Goal: Task Accomplishment & Management: Use online tool/utility

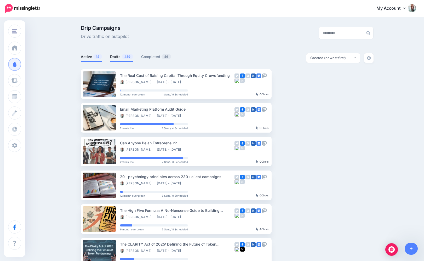
click at [115, 57] on link "Drafts 459" at bounding box center [121, 57] width 23 height 6
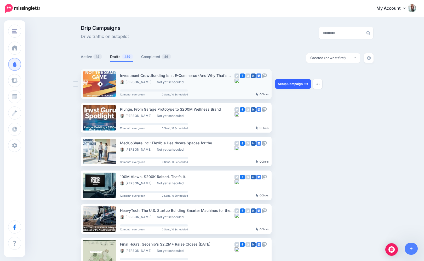
click at [290, 85] on link "Setup Campaign" at bounding box center [293, 83] width 36 height 9
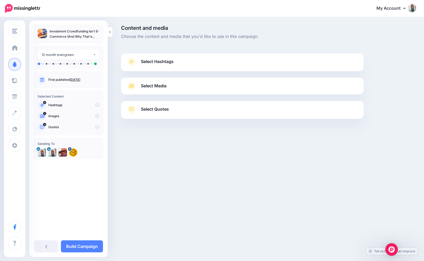
click at [153, 60] on span "Select Hashtags" at bounding box center [157, 61] width 33 height 7
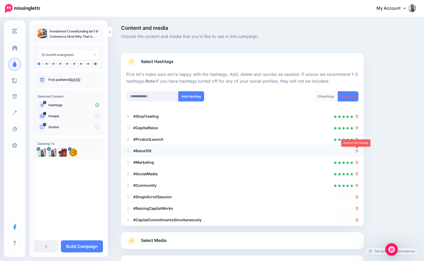
click at [357, 151] on icon at bounding box center [356, 150] width 3 height 3
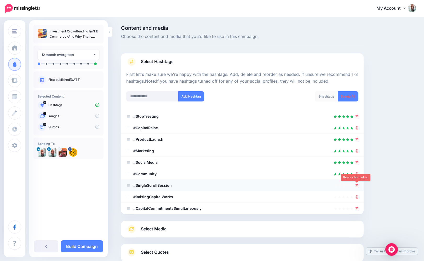
click at [357, 186] on icon at bounding box center [356, 185] width 3 height 3
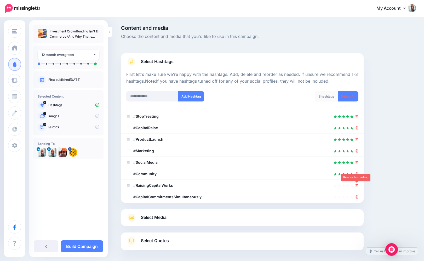
click at [357, 186] on icon at bounding box center [356, 185] width 3 height 3
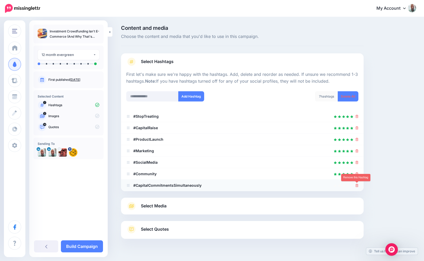
click at [357, 187] on icon at bounding box center [356, 185] width 3 height 3
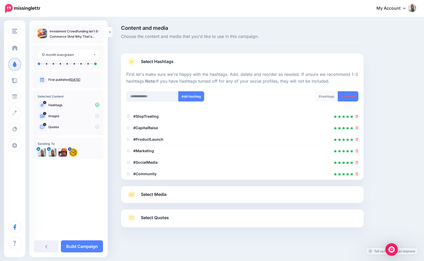
click at [172, 195] on link "Select Media" at bounding box center [242, 194] width 232 height 8
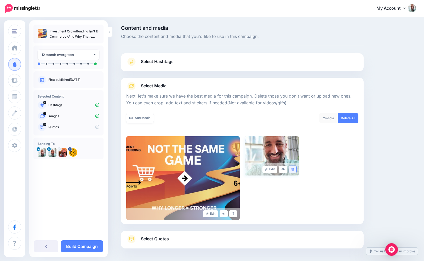
click at [294, 169] on link at bounding box center [293, 169] width 8 height 7
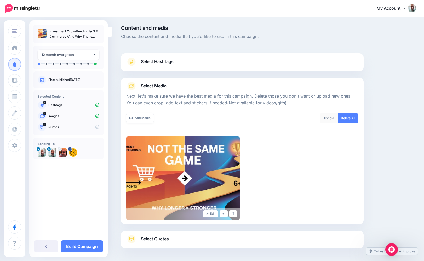
click at [162, 237] on span "Select Quotes" at bounding box center [155, 238] width 28 height 7
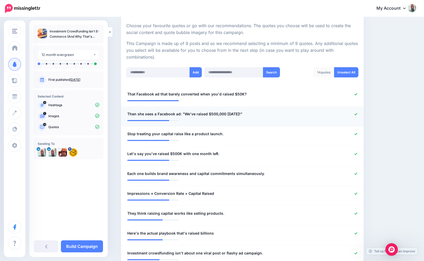
scroll to position [96, 0]
click at [82, 243] on link "Build Campaign" at bounding box center [82, 246] width 42 height 12
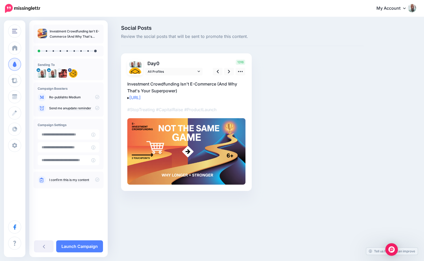
click at [98, 94] on div "Re-publish to Medium" at bounding box center [69, 97] width 62 height 8
click at [98, 95] on icon at bounding box center [97, 97] width 4 height 4
click at [98, 97] on icon at bounding box center [97, 97] width 4 height 4
click at [226, 71] on link at bounding box center [229, 72] width 10 height 8
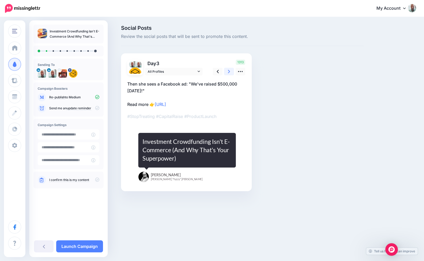
click at [226, 71] on link at bounding box center [229, 72] width 10 height 8
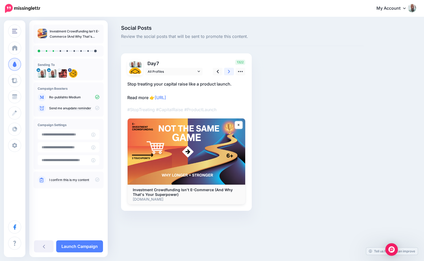
click at [228, 71] on icon at bounding box center [229, 71] width 2 height 5
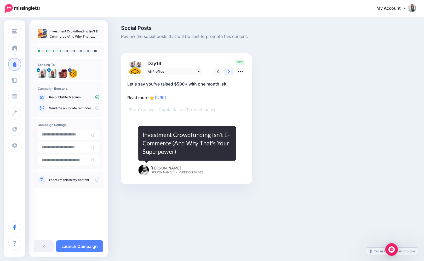
click at [228, 71] on icon at bounding box center [229, 71] width 2 height 5
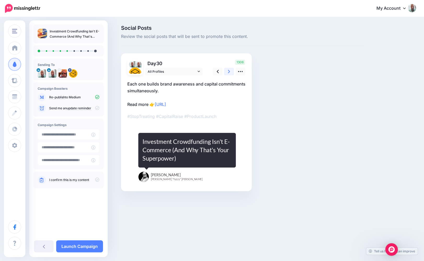
click at [228, 71] on icon at bounding box center [229, 71] width 2 height 5
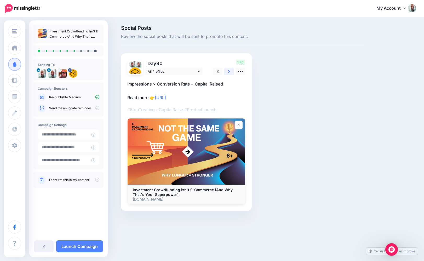
click at [228, 71] on icon at bounding box center [229, 71] width 2 height 5
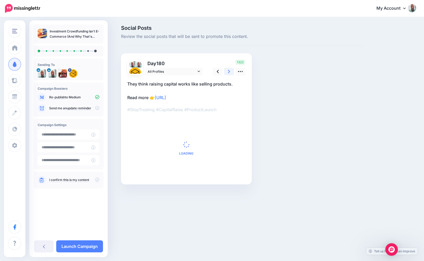
click at [228, 71] on icon at bounding box center [229, 71] width 2 height 5
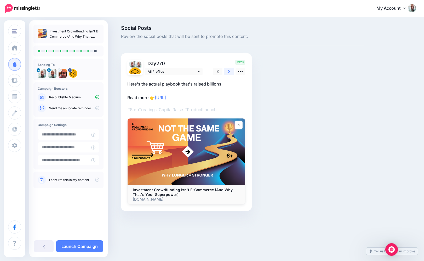
click at [228, 71] on icon at bounding box center [229, 71] width 2 height 5
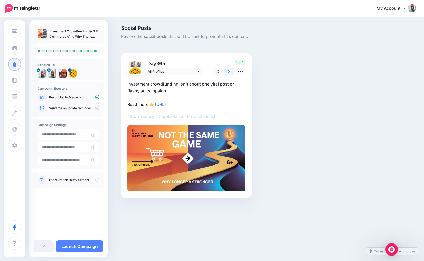
click at [228, 71] on icon at bounding box center [229, 71] width 2 height 5
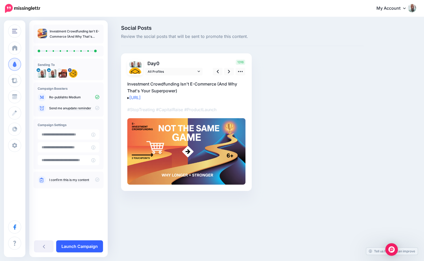
click at [75, 244] on link "Launch Campaign" at bounding box center [79, 246] width 47 height 12
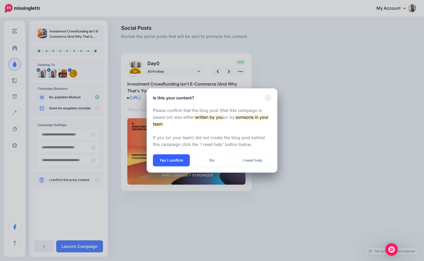
click at [176, 161] on button "Yes I confirm" at bounding box center [171, 160] width 37 height 12
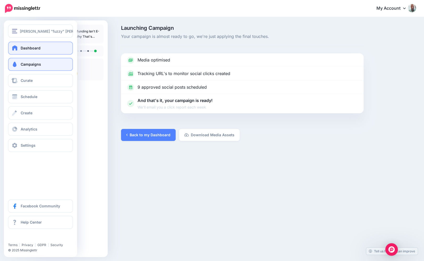
click at [29, 48] on span "Dashboard" at bounding box center [31, 48] width 20 height 4
click at [28, 63] on span "Campaigns" at bounding box center [31, 64] width 20 height 4
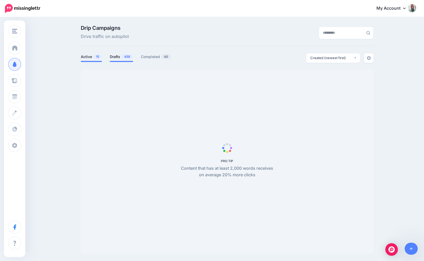
click at [122, 56] on span "458" at bounding box center [127, 56] width 11 height 5
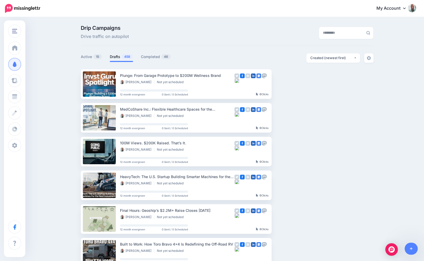
click at [120, 56] on link "Drafts 458" at bounding box center [121, 57] width 23 height 6
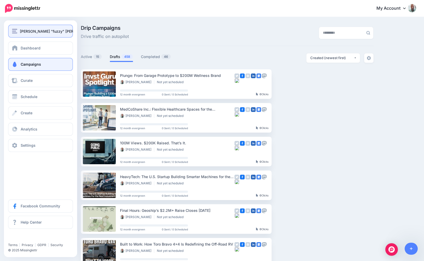
click at [21, 32] on span "[PERSON_NAME] "fuzzy" [PERSON_NAME]" at bounding box center [58, 31] width 76 height 6
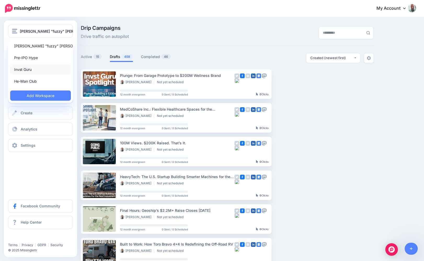
click at [26, 67] on link "Invst Guru" at bounding box center [40, 69] width 61 height 10
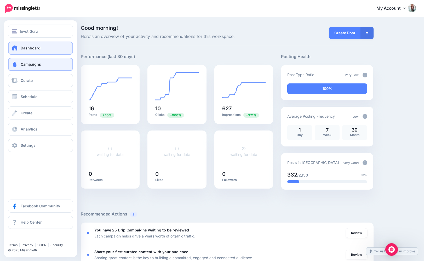
click at [18, 63] on span at bounding box center [14, 64] width 7 height 5
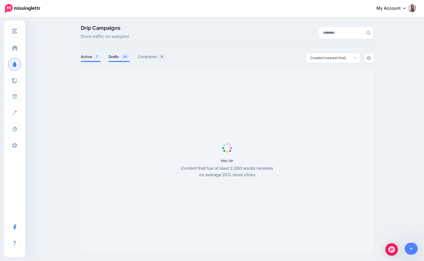
click at [114, 58] on link "Drafts 26" at bounding box center [118, 57] width 21 height 6
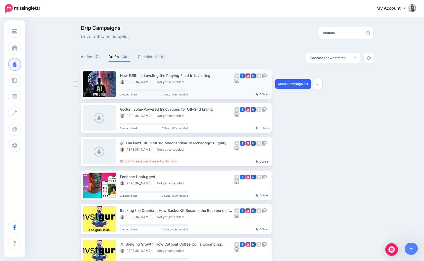
click at [289, 84] on link "Setup Campaign" at bounding box center [293, 83] width 36 height 9
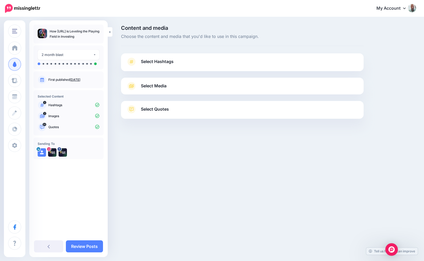
click at [167, 64] on span "Select Hashtags" at bounding box center [157, 61] width 33 height 7
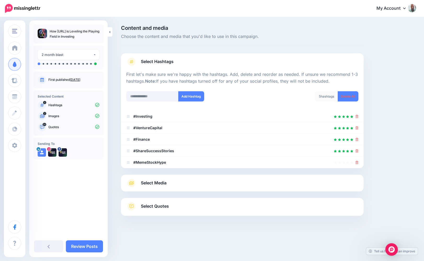
click at [199, 186] on link "Select Media" at bounding box center [242, 183] width 232 height 8
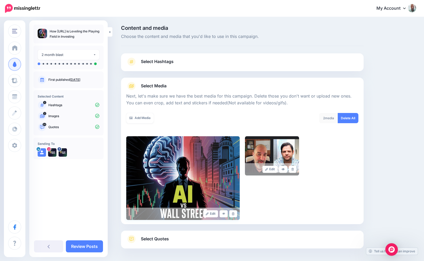
scroll to position [21, 0]
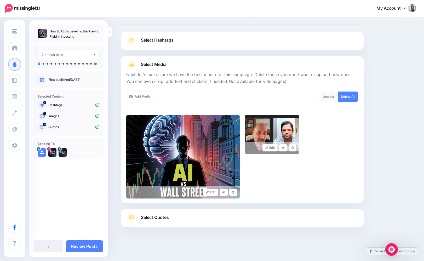
click at [154, 218] on span "Select Quotes" at bounding box center [155, 217] width 28 height 7
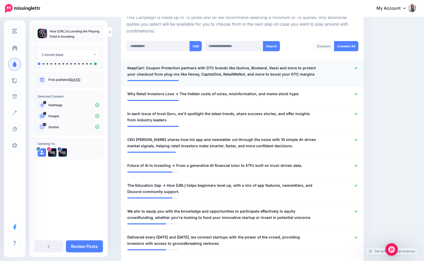
scroll to position [148, 0]
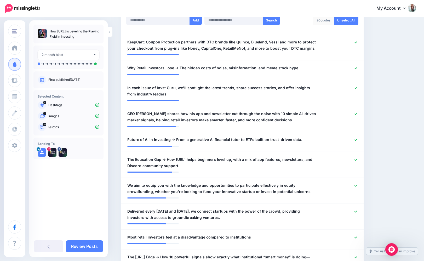
click at [91, 236] on div "**********" at bounding box center [68, 138] width 78 height 237
click at [70, 54] on div "2 month blast" at bounding box center [67, 55] width 51 height 6
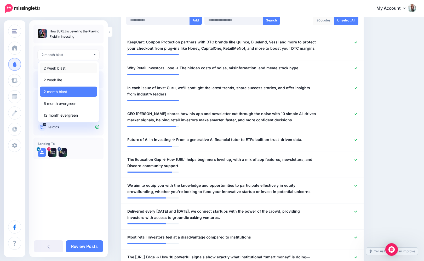
click at [58, 68] on span "2 week blast" at bounding box center [55, 68] width 22 height 6
select select "******"
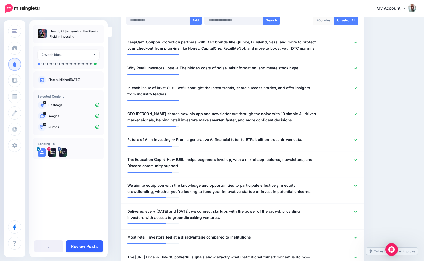
click at [78, 247] on link "Review Posts" at bounding box center [84, 246] width 37 height 12
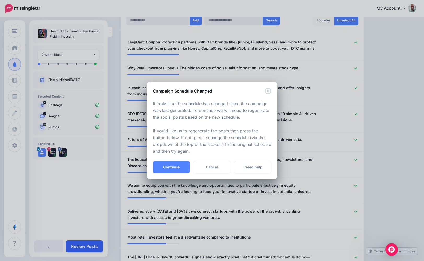
scroll to position [198, 0]
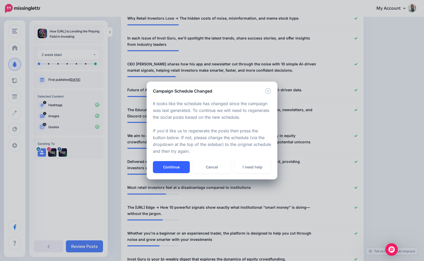
click at [166, 170] on button "Continue" at bounding box center [171, 167] width 37 height 12
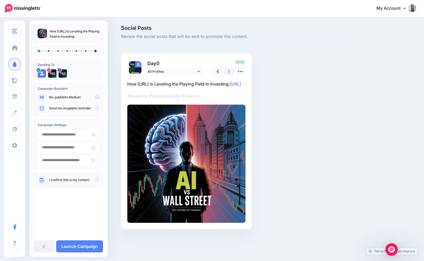
click at [227, 72] on link at bounding box center [229, 72] width 10 height 8
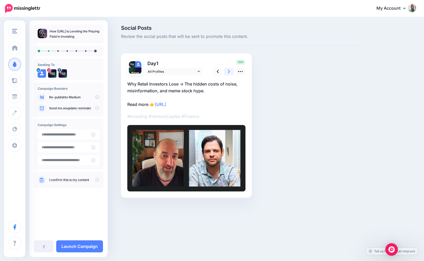
click at [226, 73] on link at bounding box center [229, 72] width 10 height 8
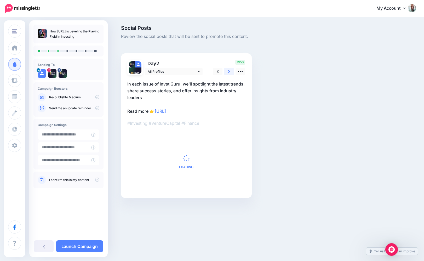
click at [226, 73] on link at bounding box center [229, 72] width 10 height 8
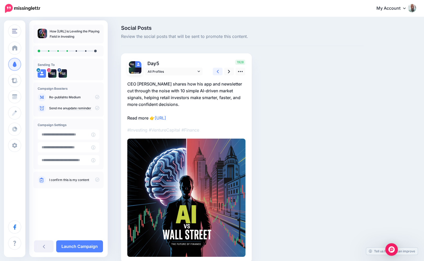
click at [221, 73] on link at bounding box center [218, 72] width 10 height 8
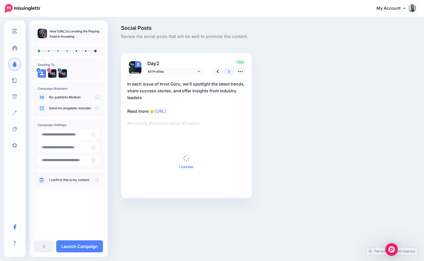
click at [228, 71] on link at bounding box center [229, 72] width 10 height 8
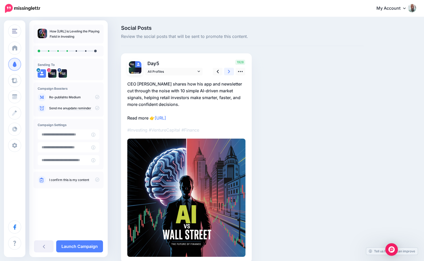
click at [228, 71] on link at bounding box center [229, 72] width 10 height 8
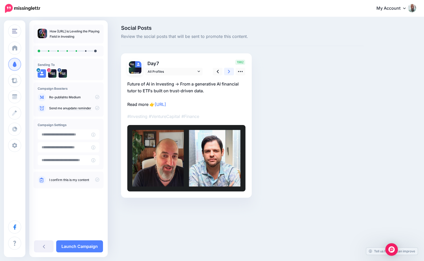
click at [228, 71] on link at bounding box center [229, 72] width 10 height 8
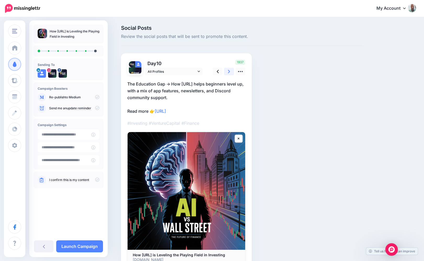
click at [228, 72] on icon at bounding box center [229, 71] width 2 height 5
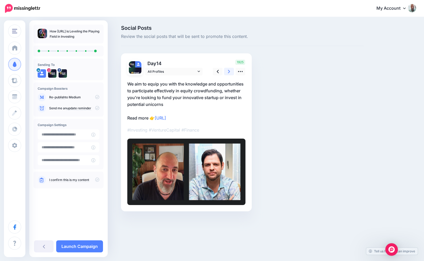
click at [228, 72] on icon at bounding box center [229, 71] width 2 height 5
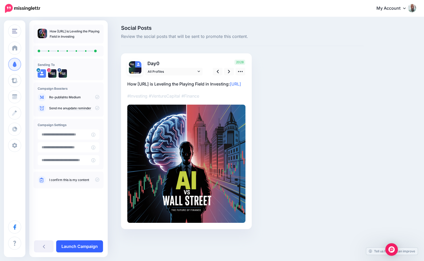
click at [76, 243] on link "Launch Campaign" at bounding box center [79, 246] width 47 height 12
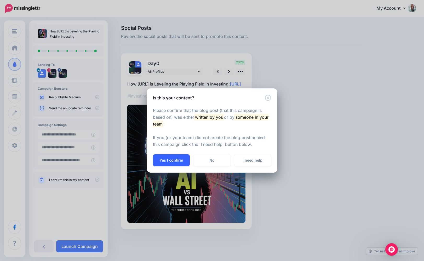
click at [175, 157] on button "Yes I confirm" at bounding box center [171, 160] width 37 height 12
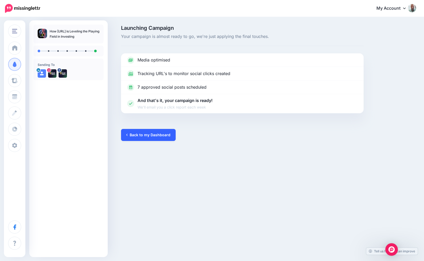
click at [142, 139] on link "Back to my Dashboard" at bounding box center [148, 135] width 55 height 12
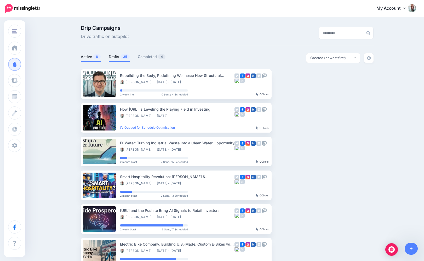
click at [112, 56] on link "Drafts 25" at bounding box center [119, 57] width 21 height 6
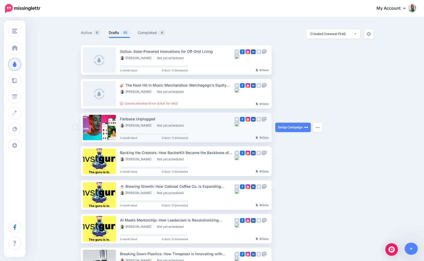
scroll to position [25, 0]
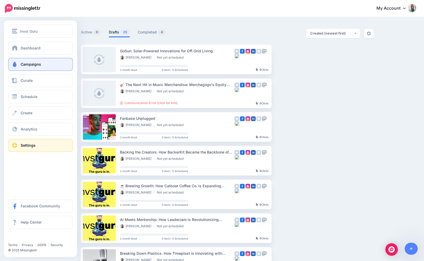
click at [16, 147] on span at bounding box center [14, 145] width 7 height 5
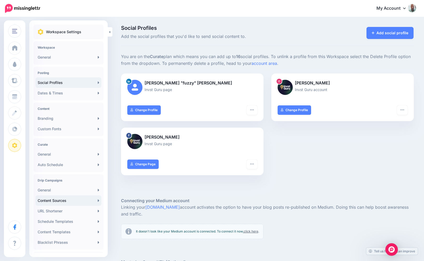
click at [50, 202] on link "Content Sources" at bounding box center [69, 200] width 66 height 10
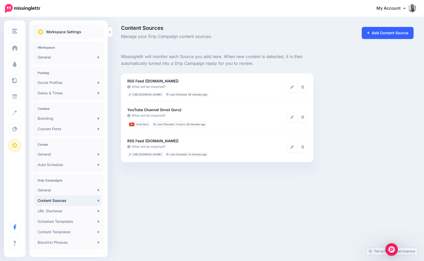
click at [398, 29] on link "Add Content Source" at bounding box center [388, 33] width 52 height 12
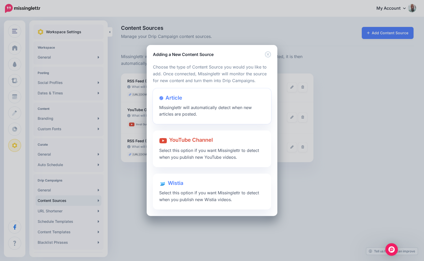
click at [199, 117] on div "Article Missinglettr will automatically detect when new articles are posted." at bounding box center [212, 106] width 118 height 36
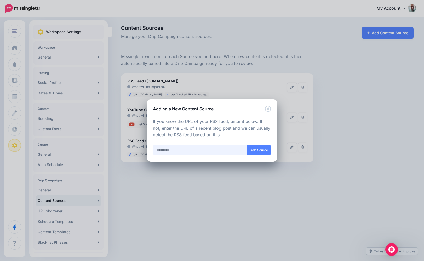
click at [171, 150] on input "text" at bounding box center [200, 150] width 95 height 10
paste input "**********"
click at [245, 149] on input "**********" at bounding box center [200, 150] width 94 height 10
type input "**********"
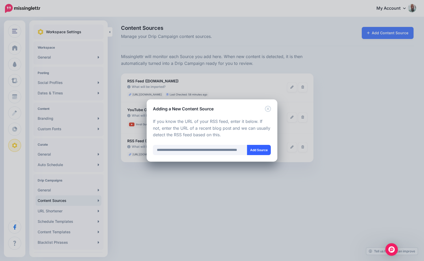
click at [251, 150] on button "Add Source" at bounding box center [259, 150] width 24 height 10
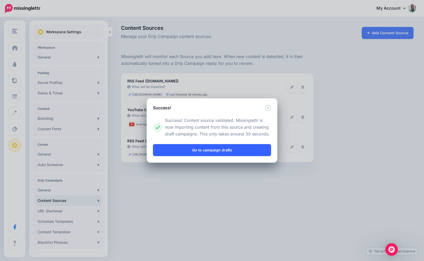
click at [236, 150] on link "Go to campaign drafts" at bounding box center [212, 150] width 118 height 12
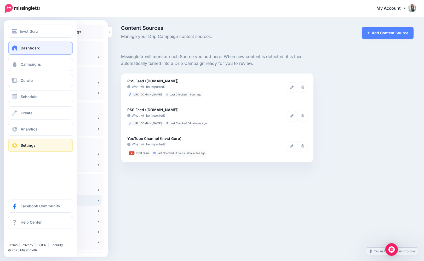
click at [21, 50] on span "Dashboard" at bounding box center [31, 48] width 20 height 4
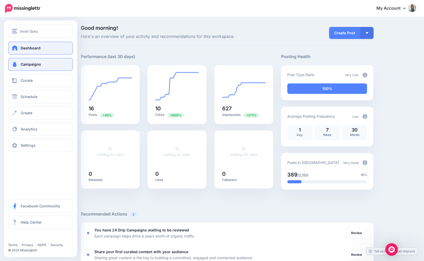
click at [23, 68] on link "Campaigns" at bounding box center [40, 64] width 65 height 13
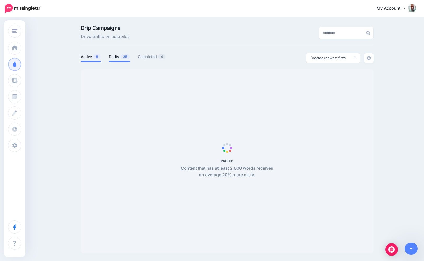
click at [117, 58] on link "Drafts 25" at bounding box center [119, 57] width 21 height 6
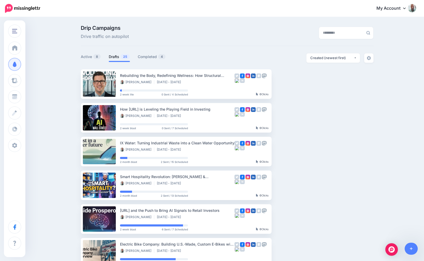
click at [117, 58] on link "Drafts 25" at bounding box center [119, 57] width 21 height 6
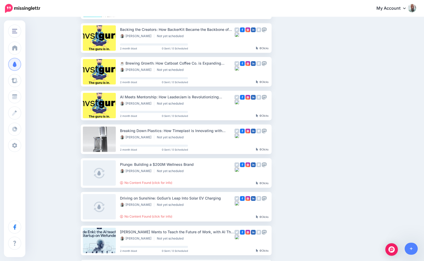
scroll to position [243, 0]
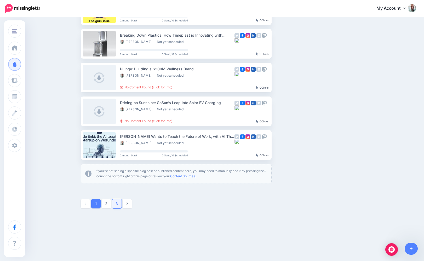
click at [117, 201] on link "3" at bounding box center [116, 203] width 9 height 9
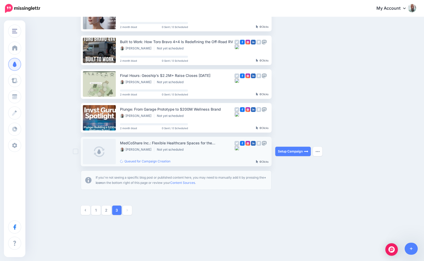
scroll to position [68, 0]
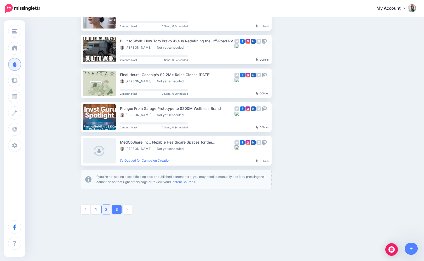
click at [111, 211] on link "2" at bounding box center [106, 209] width 9 height 9
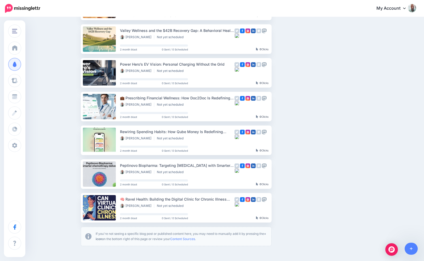
scroll to position [180, 0]
click at [281, 171] on link "Setup Campaign" at bounding box center [293, 173] width 36 height 9
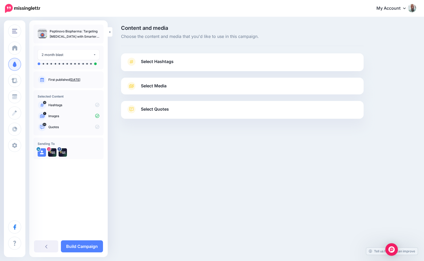
click at [175, 63] on link "Select Hashtags" at bounding box center [242, 65] width 232 height 14
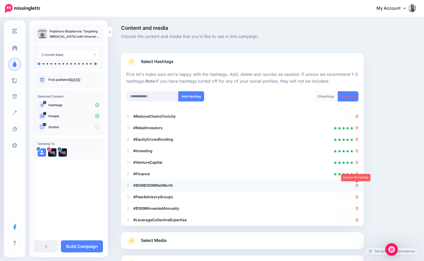
click at [357, 185] on icon at bounding box center [356, 185] width 3 height 3
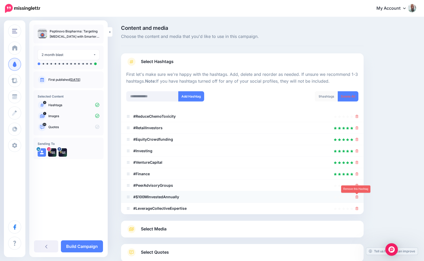
click at [356, 197] on icon at bounding box center [356, 196] width 3 height 3
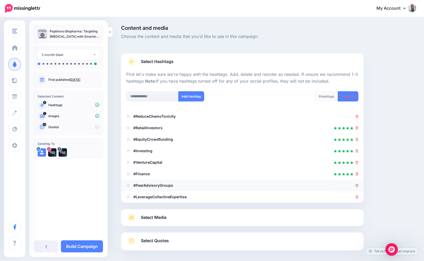
click at [357, 188] on div at bounding box center [356, 185] width 3 height 6
click at [357, 186] on icon at bounding box center [356, 185] width 3 height 3
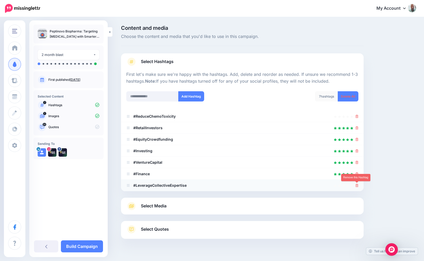
click at [357, 186] on icon at bounding box center [356, 185] width 3 height 3
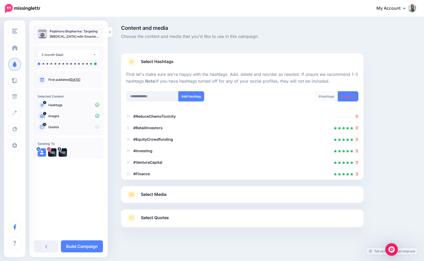
click at [164, 196] on span "Select Media" at bounding box center [154, 194] width 26 height 7
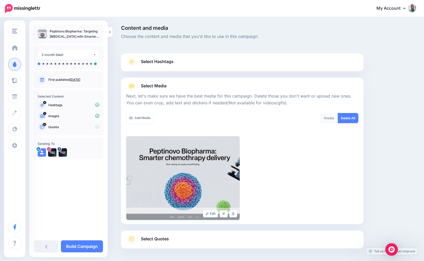
scroll to position [21, 0]
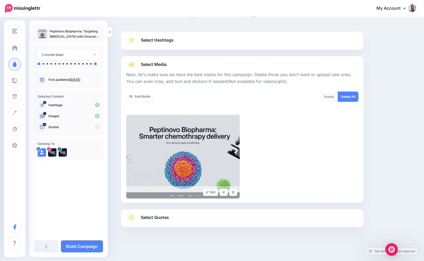
click at [154, 221] on link "Select Quotes" at bounding box center [242, 220] width 232 height 14
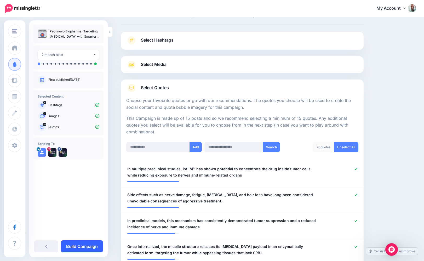
click at [77, 244] on link "Build Campaign" at bounding box center [82, 246] width 42 height 12
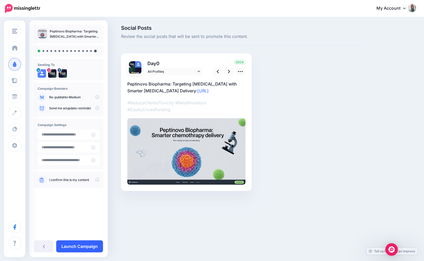
click at [84, 247] on link "Launch Campaign" at bounding box center [79, 246] width 47 height 12
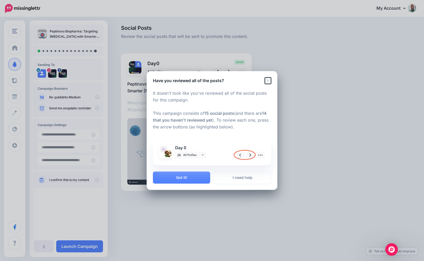
click at [268, 80] on icon "Close" at bounding box center [268, 80] width 6 height 6
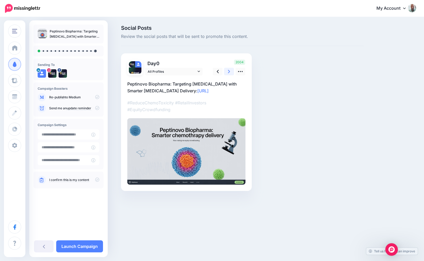
click at [227, 72] on link at bounding box center [229, 72] width 10 height 8
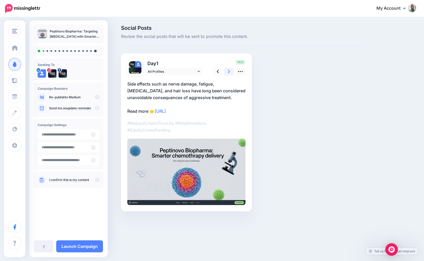
click at [227, 72] on link at bounding box center [229, 72] width 10 height 8
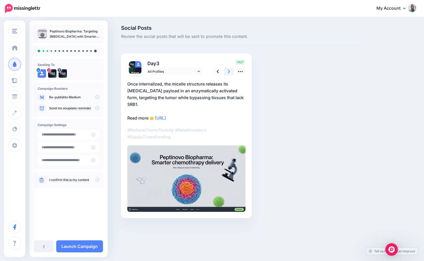
click at [227, 72] on link at bounding box center [229, 72] width 10 height 8
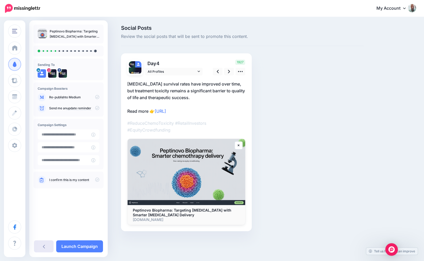
click at [45, 246] on link at bounding box center [44, 246] width 20 height 12
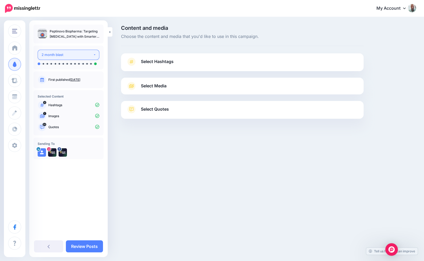
click at [61, 55] on div "2 month blast" at bounding box center [67, 55] width 51 height 6
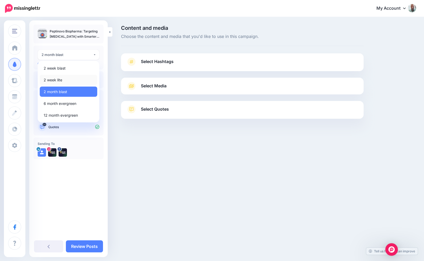
click at [58, 82] on span "2 week lite" at bounding box center [53, 80] width 19 height 6
select select "******"
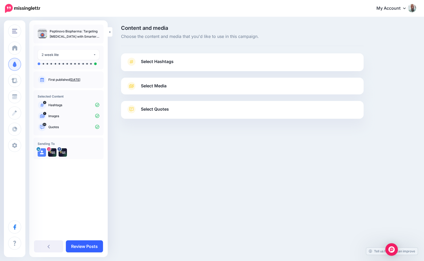
click at [89, 250] on link "Review Posts" at bounding box center [84, 246] width 37 height 12
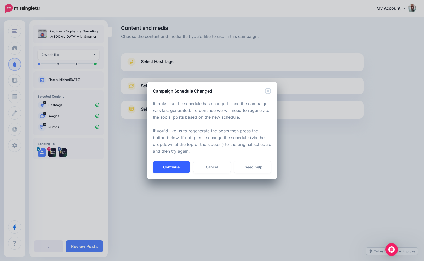
click at [168, 170] on button "Continue" at bounding box center [171, 167] width 37 height 12
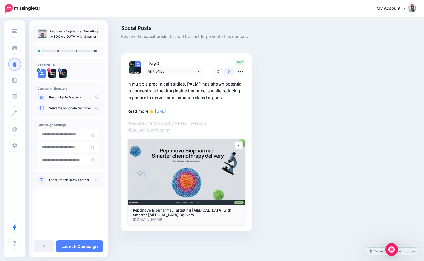
click at [227, 71] on link at bounding box center [229, 72] width 10 height 8
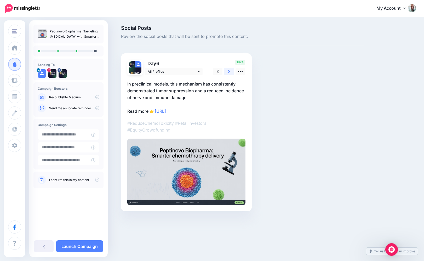
click at [227, 71] on link at bounding box center [229, 72] width 10 height 8
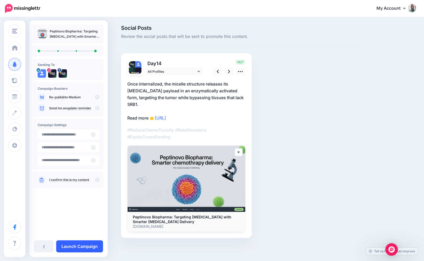
click at [66, 245] on link "Launch Campaign" at bounding box center [79, 246] width 47 height 12
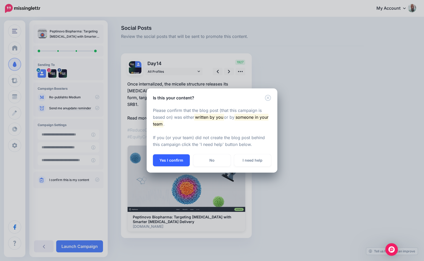
click at [174, 160] on button "Yes I confirm" at bounding box center [171, 160] width 37 height 12
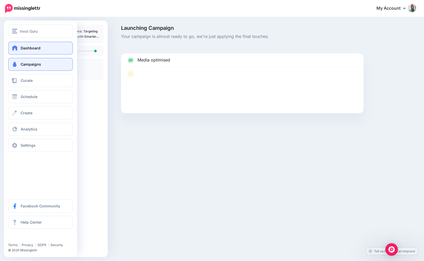
click at [25, 52] on link "Dashboard" at bounding box center [40, 48] width 65 height 13
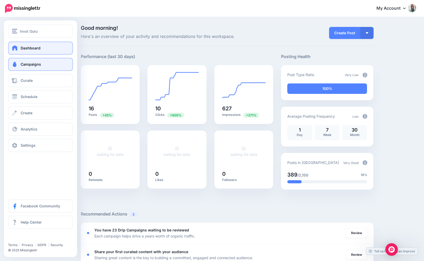
click at [17, 62] on span at bounding box center [14, 64] width 7 height 5
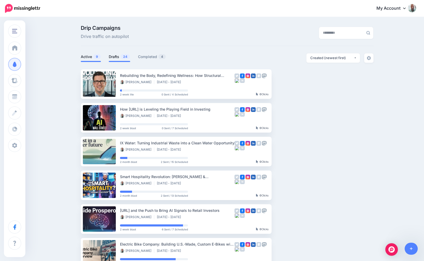
click at [110, 58] on link "Drafts 24" at bounding box center [119, 57] width 21 height 6
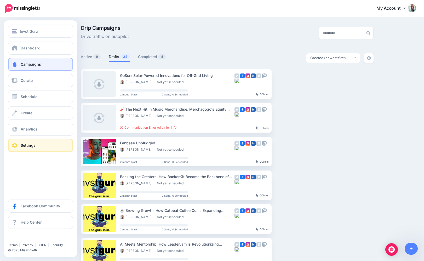
click at [21, 147] on link "Settings" at bounding box center [40, 145] width 65 height 13
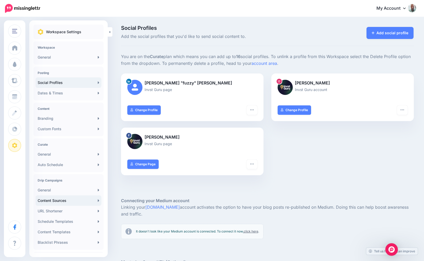
click at [50, 203] on link "Content Sources" at bounding box center [69, 200] width 66 height 10
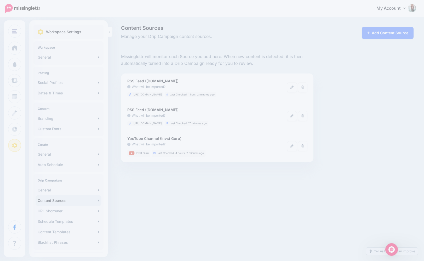
click at [94, 200] on link "Content Sources" at bounding box center [69, 200] width 66 height 10
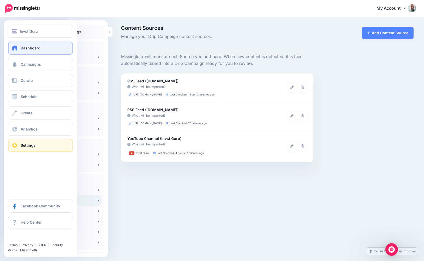
click at [18, 44] on link "Dashboard" at bounding box center [40, 48] width 65 height 13
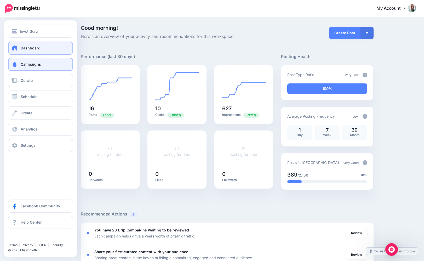
click at [41, 66] on link "Campaigns" at bounding box center [40, 64] width 65 height 13
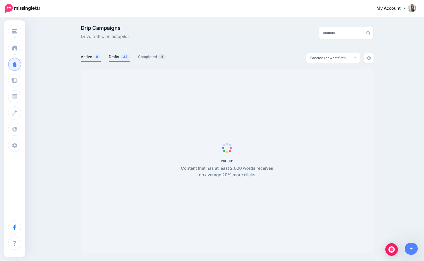
click at [115, 54] on link "Drafts 24" at bounding box center [119, 57] width 21 height 6
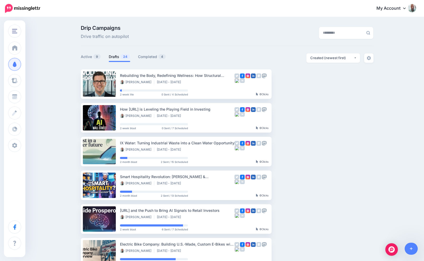
click at [122, 57] on span "24" at bounding box center [124, 56] width 9 height 5
